Goal: Task Accomplishment & Management: Manage account settings

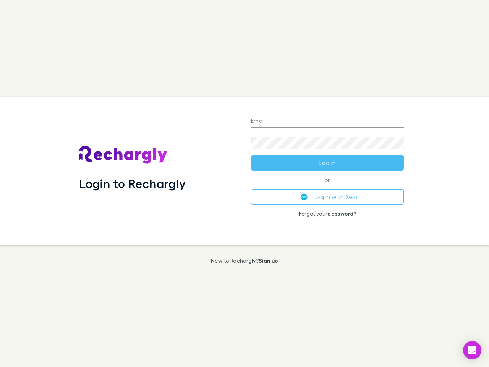
click at [245, 184] on div "Login to Rechargly" at bounding box center [159, 171] width 172 height 148
click at [328, 122] on input "Email" at bounding box center [327, 121] width 153 height 12
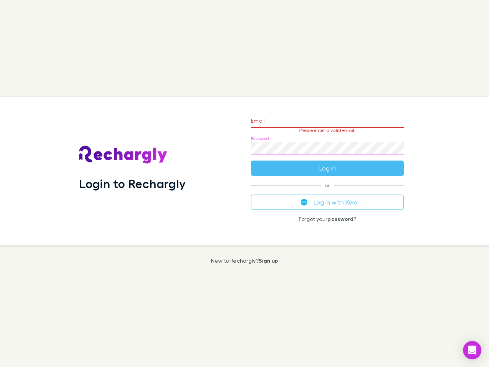
click at [328, 163] on form "Email Please enter a valid email. Password Log in" at bounding box center [327, 142] width 153 height 67
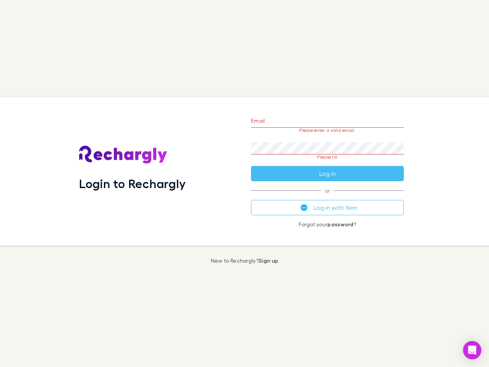
click at [328, 197] on div "Email Please enter a valid email. Password Please fill Log in or Log in with Xe…" at bounding box center [327, 171] width 165 height 148
click at [473, 350] on icon "Open Intercom Messenger" at bounding box center [473, 350] width 8 height 9
